Goal: Find specific page/section: Find specific page/section

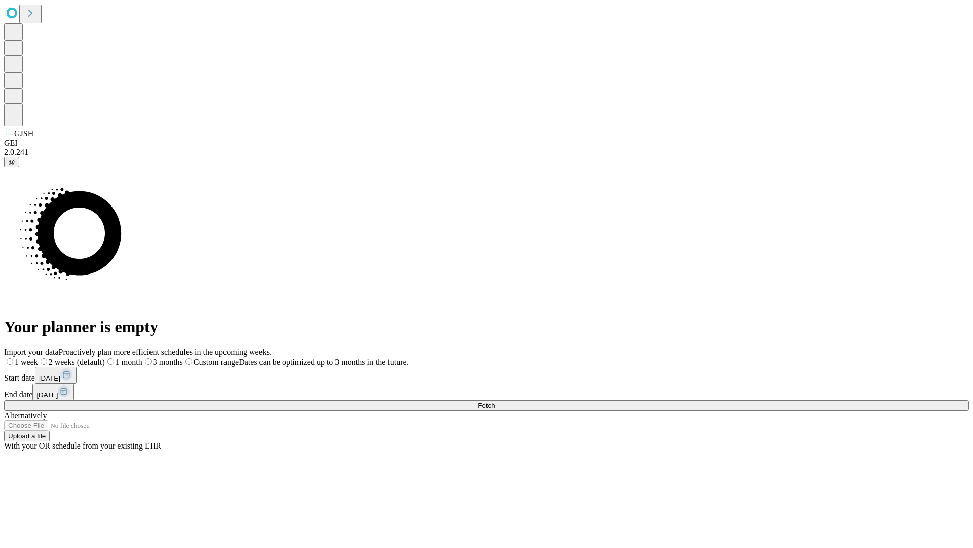
click at [495, 402] on span "Fetch" at bounding box center [486, 406] width 17 height 8
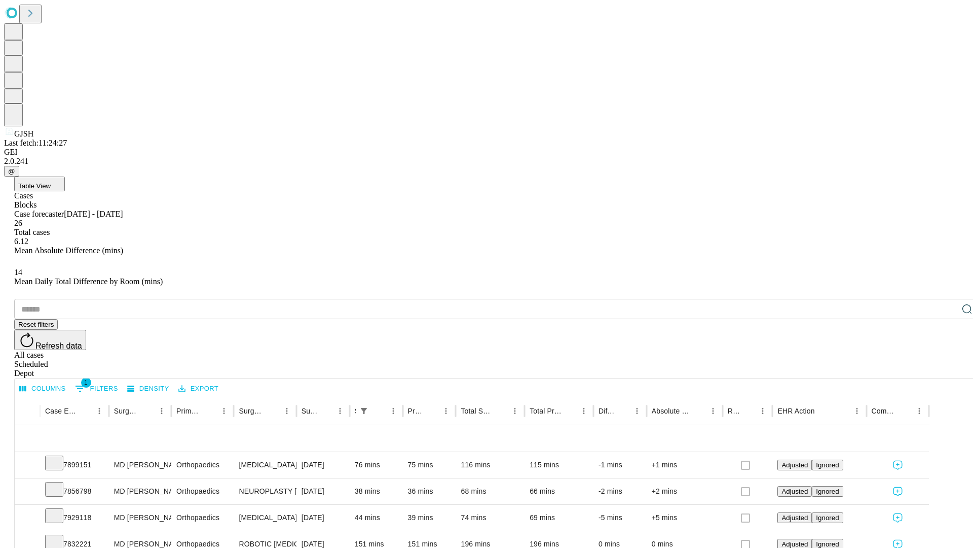
scroll to position [33, 0]
click at [59, 457] on icon at bounding box center [54, 462] width 10 height 10
